Goal: Navigation & Orientation: Find specific page/section

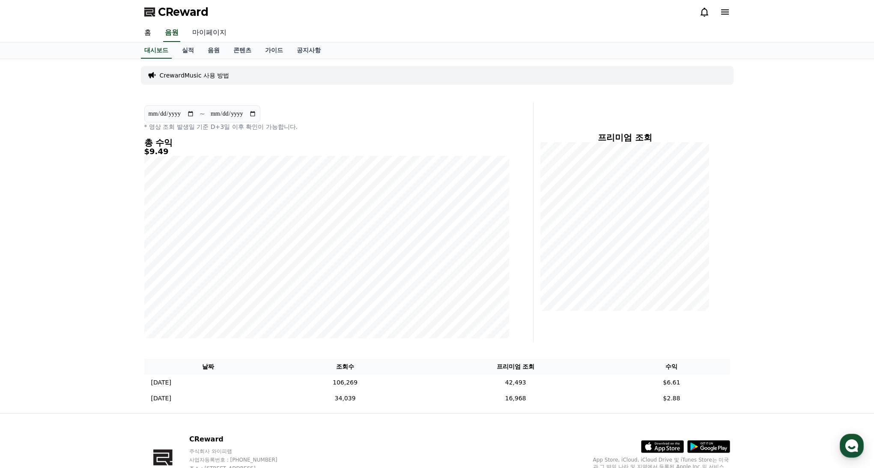
click at [194, 35] on link "마이페이지" at bounding box center [210, 33] width 48 height 18
select select "**********"
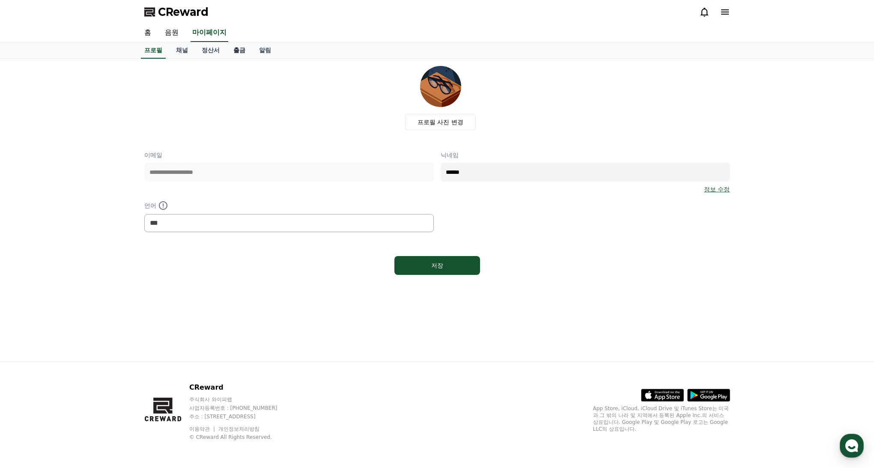
click at [230, 49] on link "출금" at bounding box center [240, 50] width 26 height 16
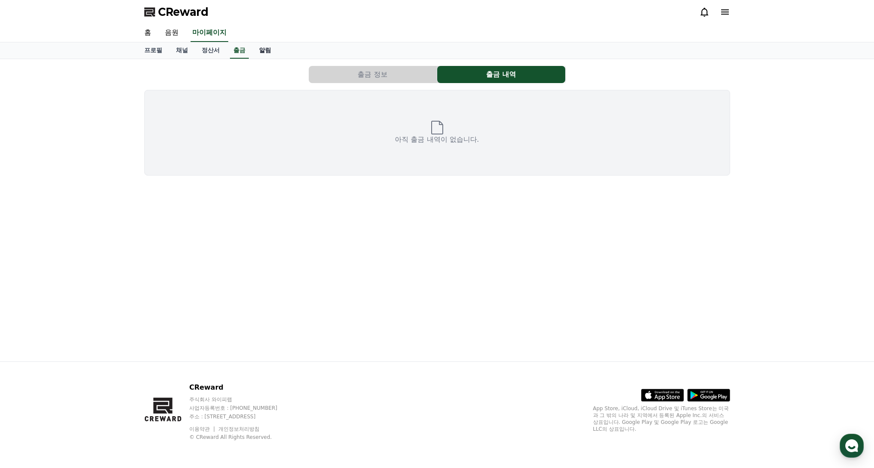
click at [252, 53] on link "알림" at bounding box center [265, 50] width 26 height 16
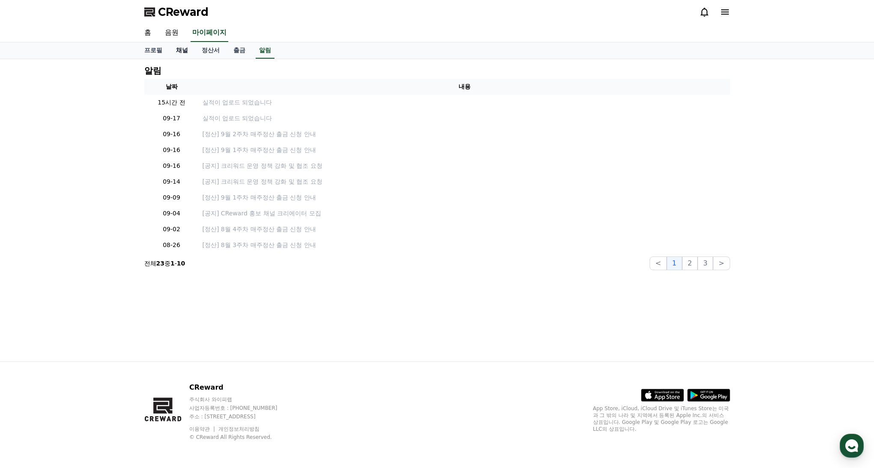
click at [182, 52] on link "채널" at bounding box center [182, 50] width 26 height 16
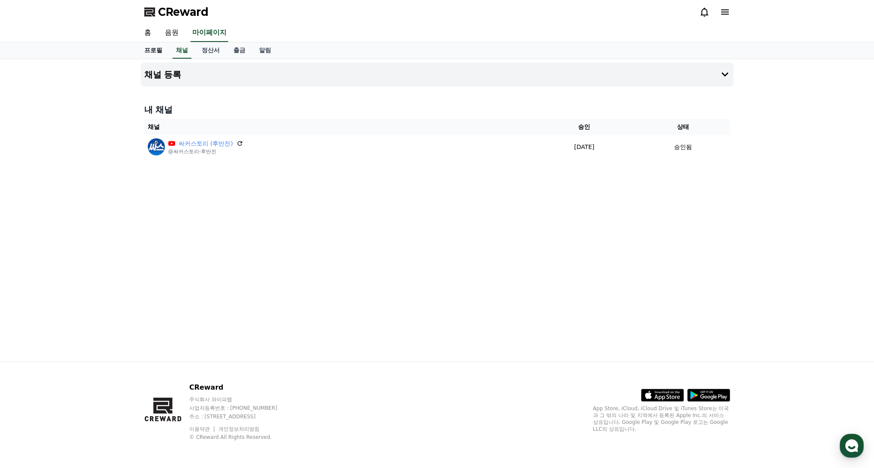
click at [158, 51] on link "프로필" at bounding box center [154, 50] width 32 height 16
select select "**********"
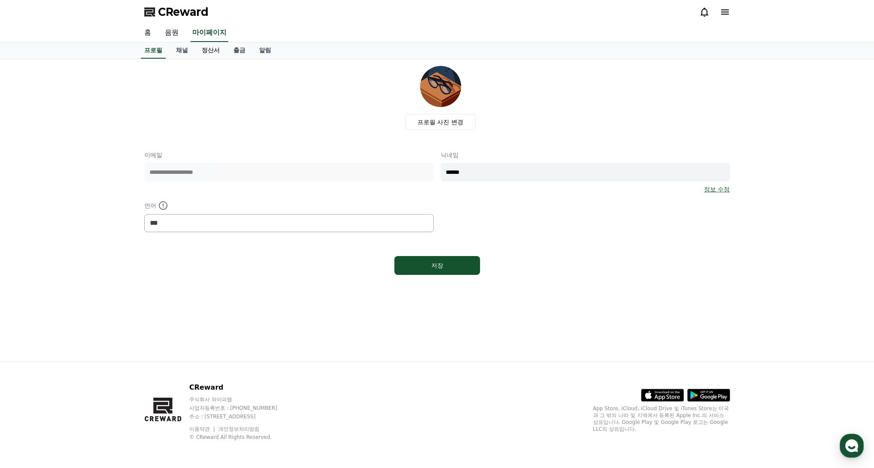
click at [153, 33] on link "홈" at bounding box center [148, 33] width 21 height 18
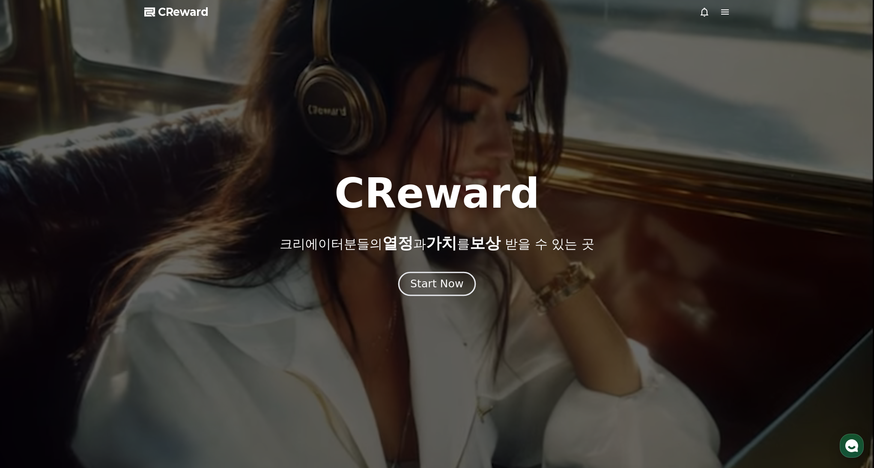
click at [421, 284] on div "Start Now" at bounding box center [436, 284] width 53 height 15
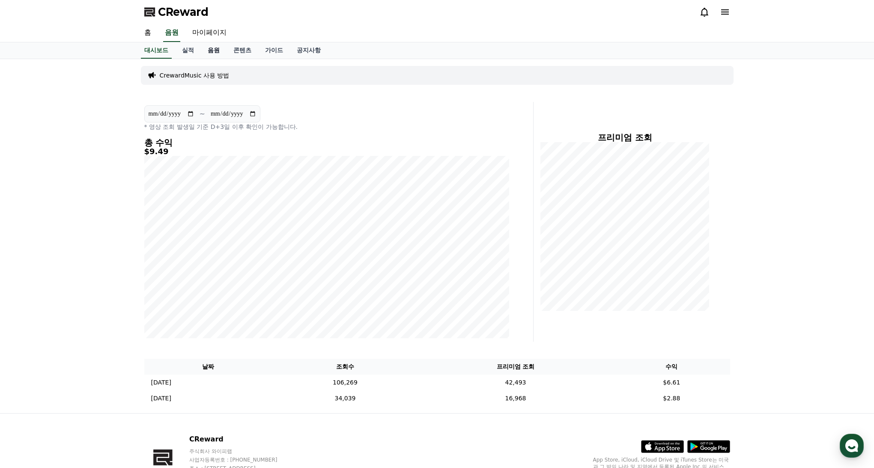
click at [205, 55] on link "음원" at bounding box center [214, 50] width 26 height 16
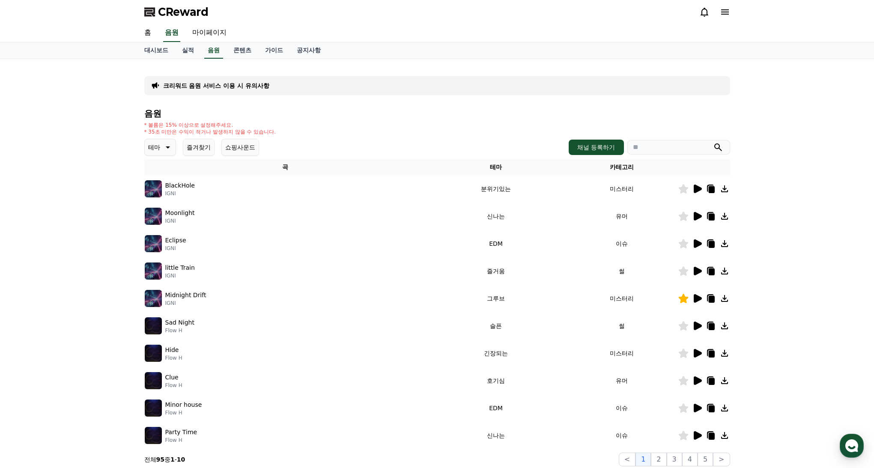
click at [699, 297] on icon at bounding box center [698, 298] width 8 height 9
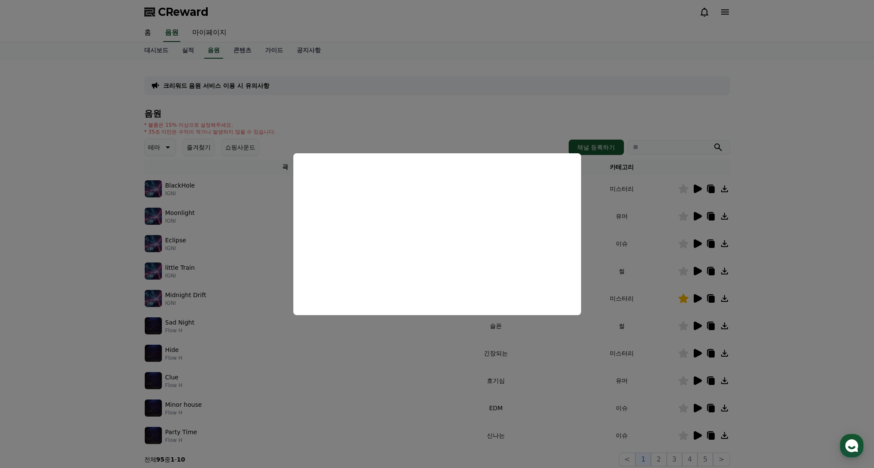
click at [554, 41] on button "close modal" at bounding box center [437, 234] width 874 height 468
click at [564, 59] on div "크리워드 음원 서비스 이용 시 유의사항 음원 * 볼륨은 15% 이상으로 설정해주세요. * 35초 미만은 수익이 적거나 발생하지 않을 수 있습니…" at bounding box center [438, 266] width 600 height 414
